Goal: Task Accomplishment & Management: Complete application form

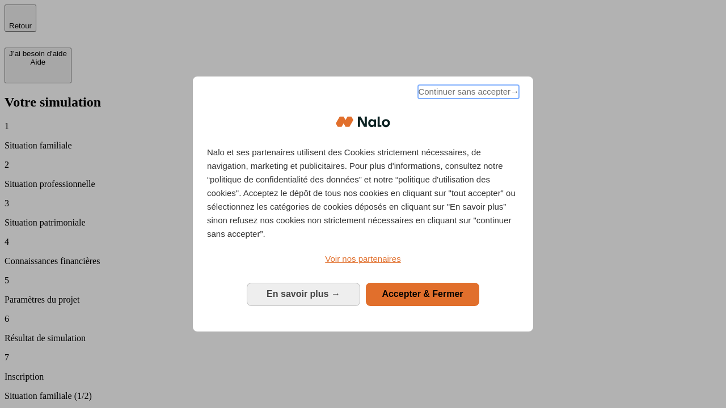
click at [467, 94] on span "Continuer sans accepter →" at bounding box center [468, 92] width 101 height 14
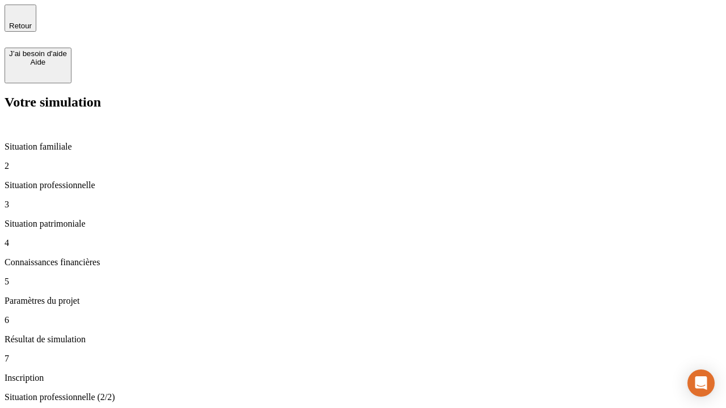
type input "30 000"
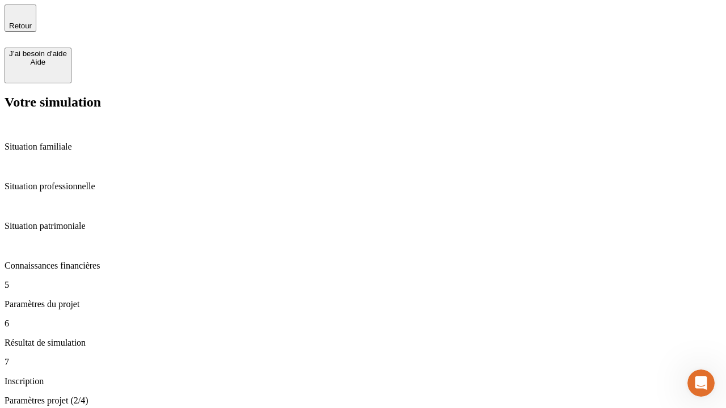
type input "25"
type input "1 000"
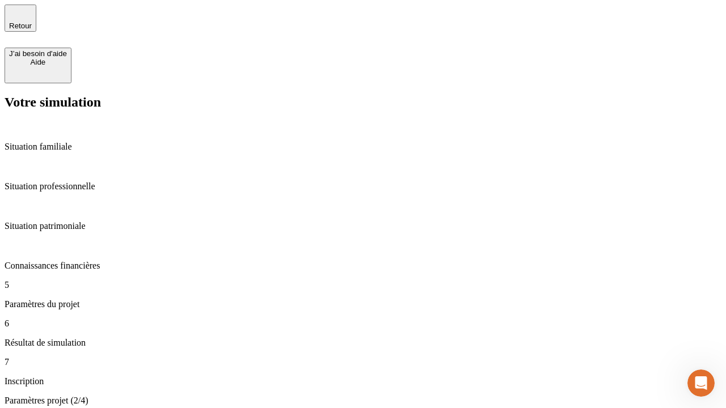
type input "640"
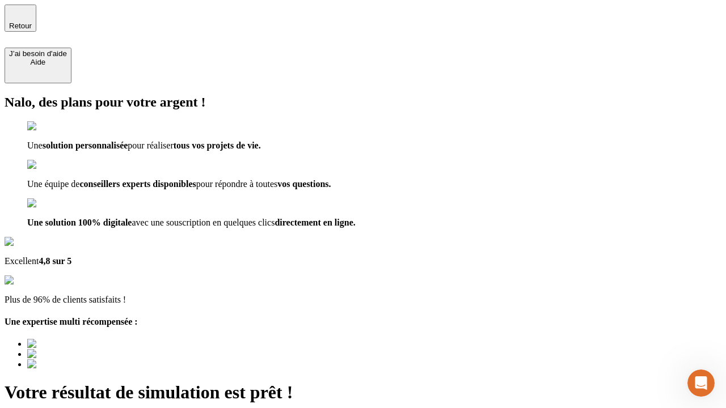
type input "[EMAIL_ADDRESS][PERSON_NAME][DOMAIN_NAME]"
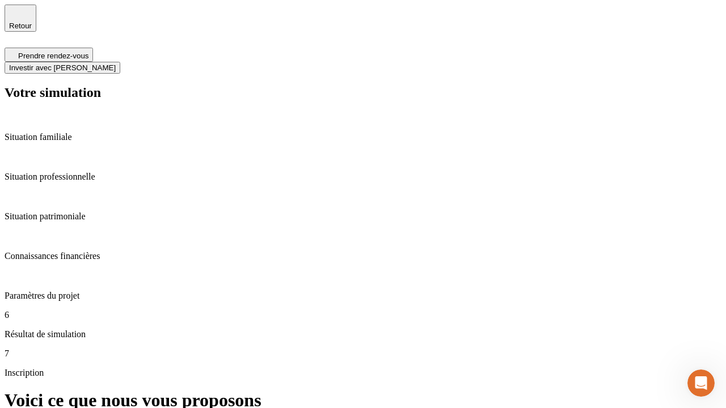
click at [116, 64] on span "Investir avec [PERSON_NAME]" at bounding box center [62, 68] width 107 height 9
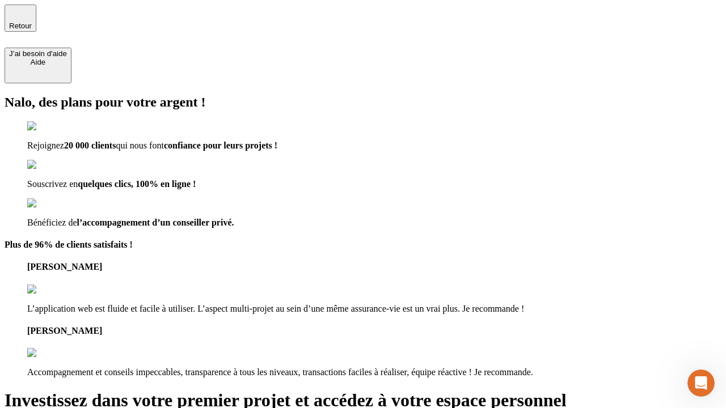
type input "abc"
